Goal: Task Accomplishment & Management: Use online tool/utility

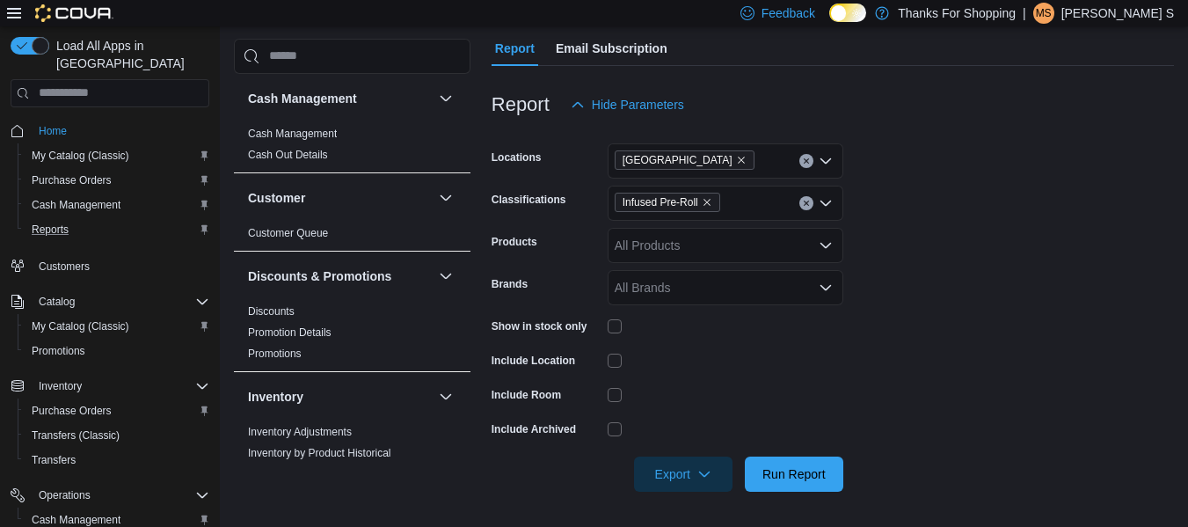
scroll to position [264, 0]
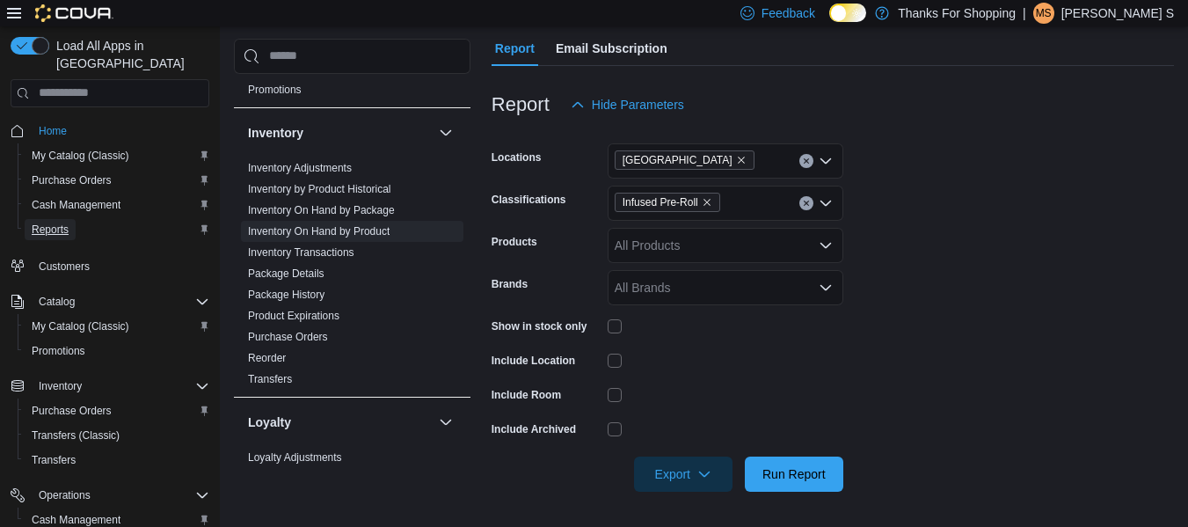
click at [55, 222] on span "Reports" at bounding box center [50, 229] width 37 height 14
click at [332, 232] on link "Inventory On Hand by Product" at bounding box center [319, 231] width 142 height 12
click at [709, 200] on icon "Remove Infused Pre-Roll from selection in this group" at bounding box center [706, 202] width 7 height 7
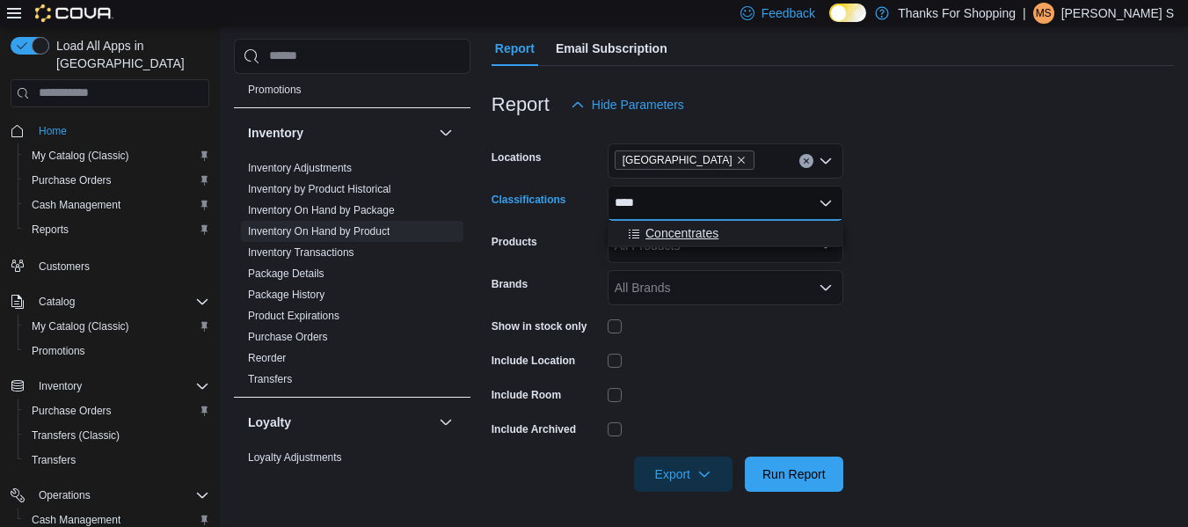
type input "****"
click at [703, 224] on span "Concentrates" at bounding box center [681, 233] width 73 height 18
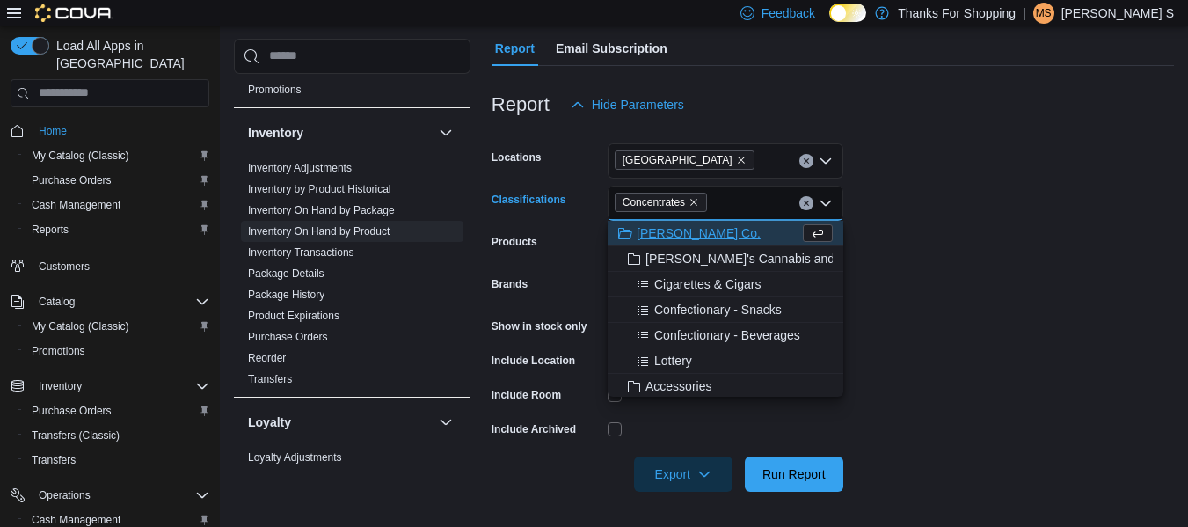
click at [922, 215] on form "Locations [GEOGRAPHIC_DATA] Classifications Concentrates Combo box. Selected. C…" at bounding box center [833, 306] width 682 height 369
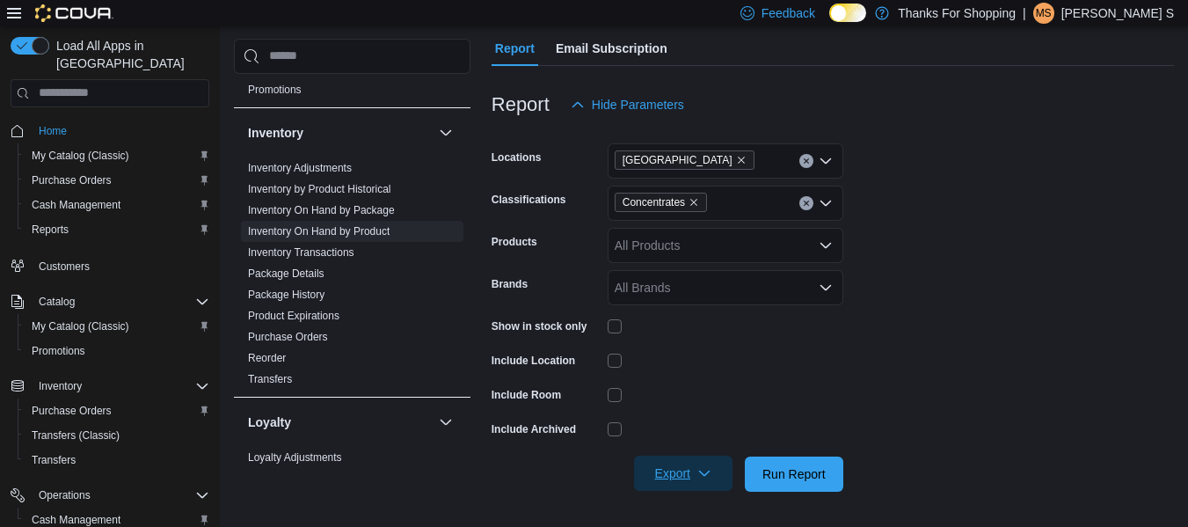
click at [686, 464] on span "Export" at bounding box center [683, 473] width 77 height 35
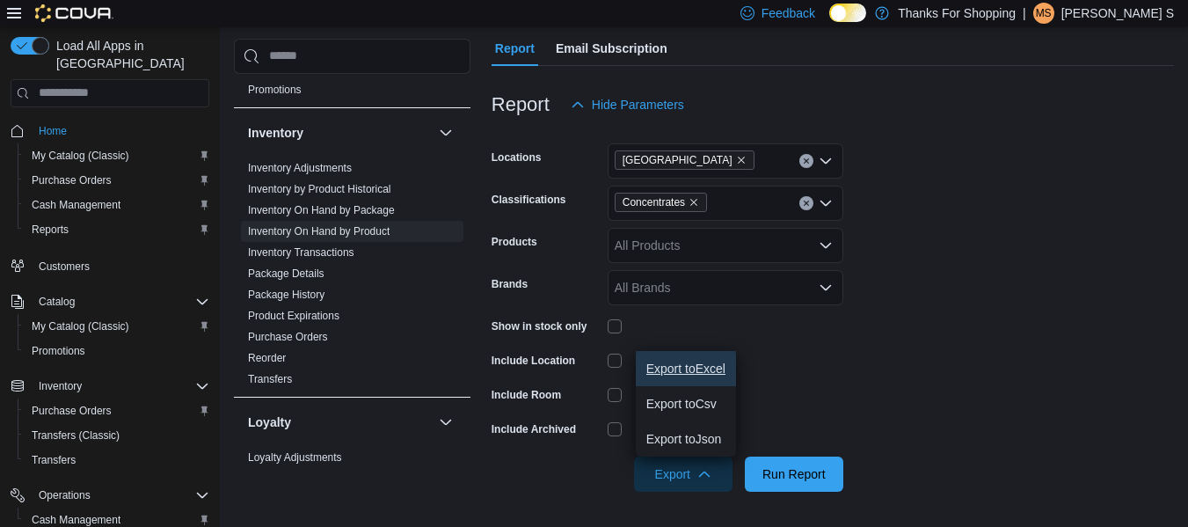
click at [701, 370] on span "Export to Excel" at bounding box center [685, 368] width 79 height 14
